Goal: Task Accomplishment & Management: Manage account settings

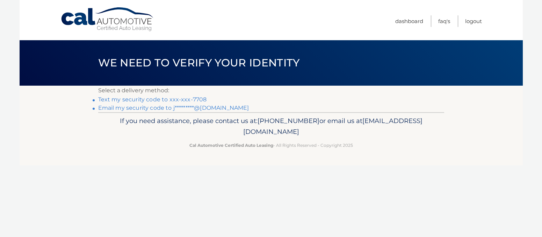
click at [190, 98] on link "Text my security code to xxx-xxx-7708" at bounding box center [152, 99] width 109 height 7
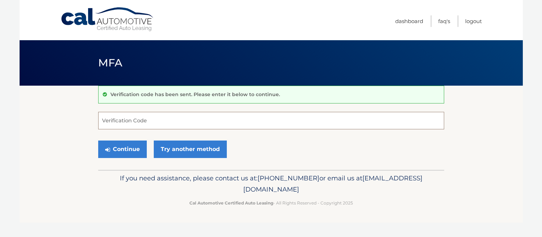
click at [180, 124] on input "Verification Code" at bounding box center [271, 120] width 346 height 17
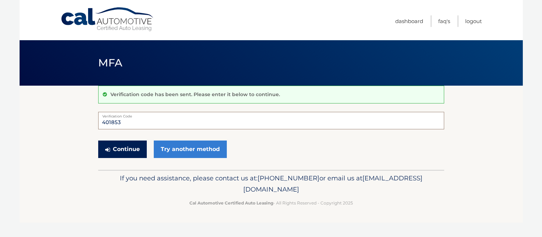
type input "401853"
click at [122, 150] on button "Continue" at bounding box center [122, 149] width 49 height 17
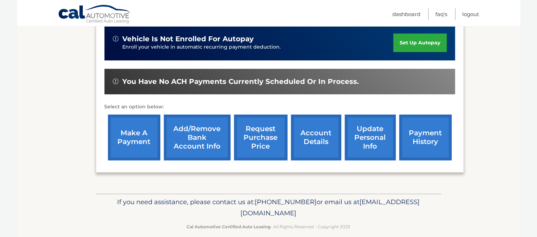
scroll to position [222, 0]
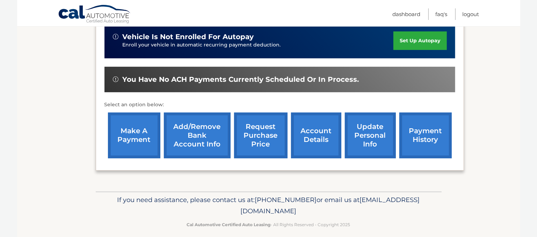
click at [134, 139] on link "make a payment" at bounding box center [134, 136] width 52 height 46
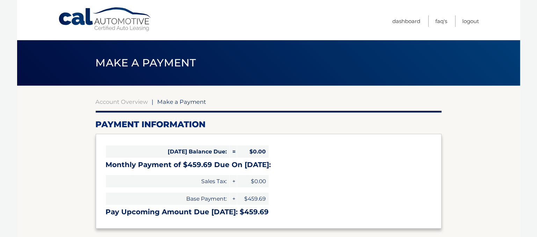
select select "MDllMmUyZWEtOGM4Ny00YzJhLTljNjktNTYzZTQxYmYyODMy"
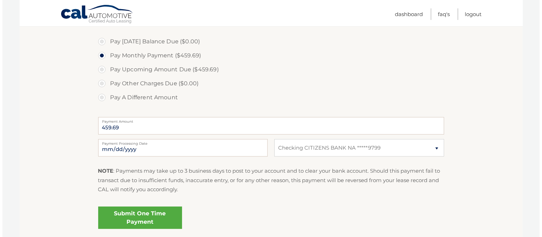
scroll to position [222, 0]
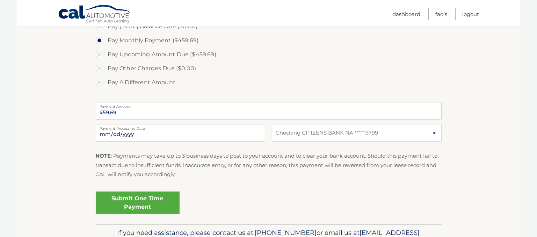
click at [157, 200] on link "Submit One Time Payment" at bounding box center [138, 203] width 84 height 22
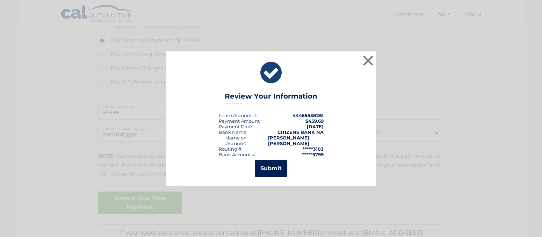
click at [271, 166] on button "Submit" at bounding box center [271, 168] width 33 height 17
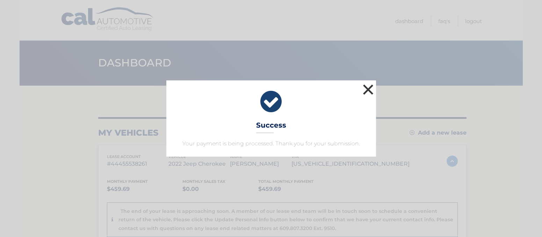
click at [366, 86] on button "×" at bounding box center [369, 90] width 14 height 14
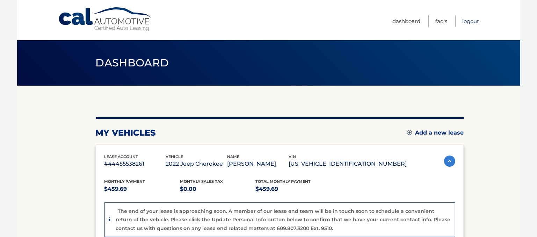
click at [472, 19] on link "Logout" at bounding box center [471, 21] width 17 height 12
